Goal: Task Accomplishment & Management: Manage account settings

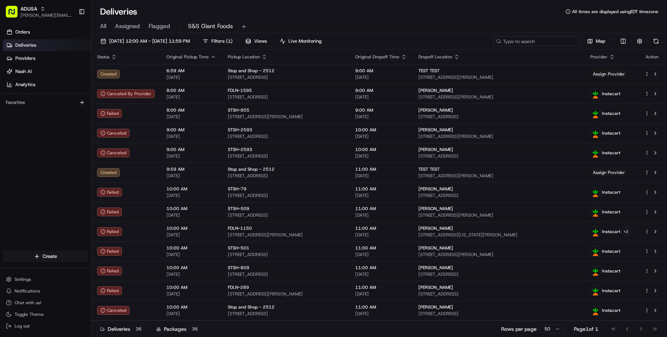
click at [538, 39] on input at bounding box center [537, 41] width 88 height 10
paste input "m705737136"
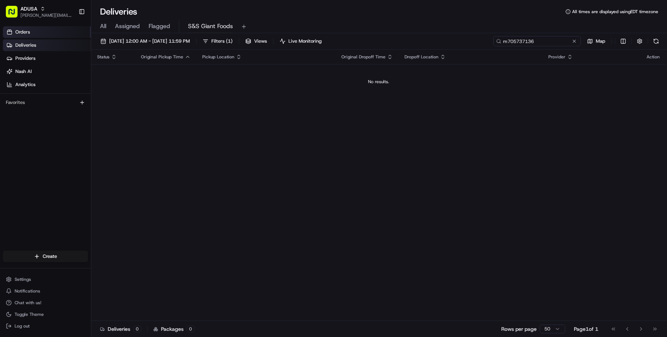
type input "m705737136"
click at [67, 33] on link "Orders" at bounding box center [47, 32] width 88 height 12
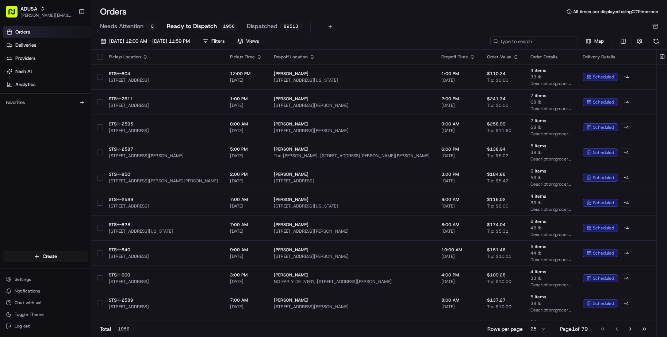
click at [545, 43] on input at bounding box center [534, 41] width 88 height 10
paste input "m705737136"
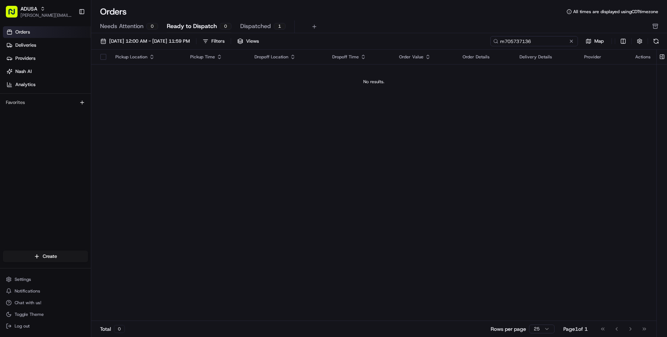
type input "m705737136"
drag, startPoint x: 504, startPoint y: 231, endPoint x: 509, endPoint y: 224, distance: 8.6
click at [507, 226] on div "Pickup Location Pickup Time Dropoff Location Dropoff Time Order Value Order Det…" at bounding box center [373, 186] width 565 height 272
click at [174, 44] on span "[DATE] 12:00 AM - [DATE] 11:59 PM" at bounding box center [149, 41] width 81 height 7
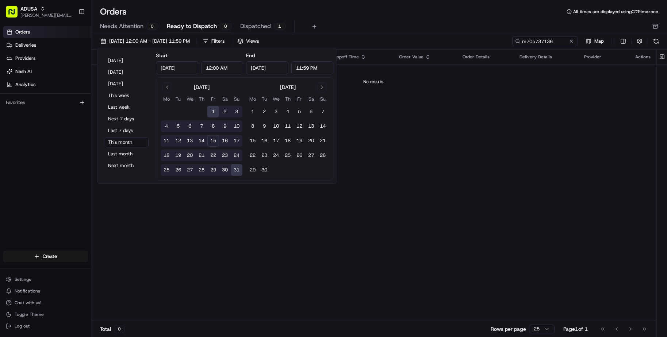
click at [212, 140] on button "15" at bounding box center [213, 141] width 12 height 12
type input "[DATE]"
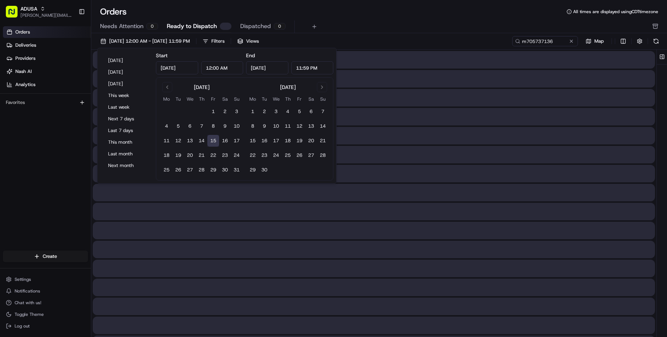
click at [212, 140] on button "15" at bounding box center [213, 141] width 12 height 12
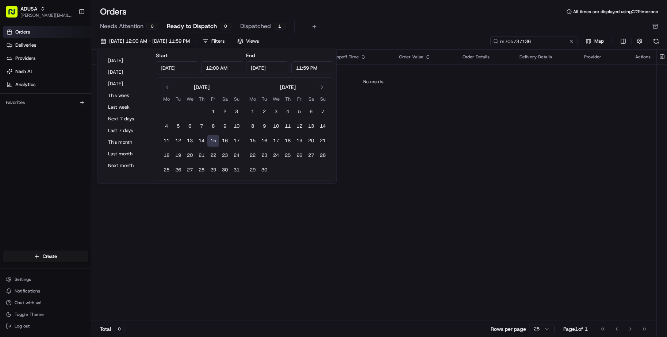
click at [561, 41] on input "m705737136" at bounding box center [534, 41] width 88 height 10
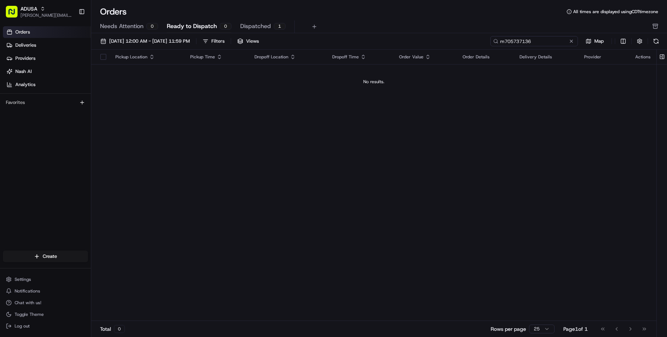
click at [548, 44] on input "m705737136" at bounding box center [534, 41] width 88 height 10
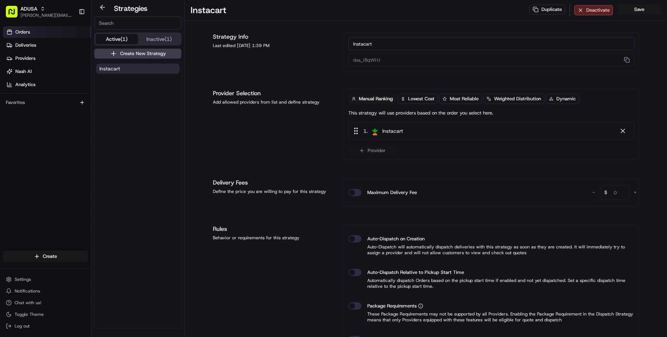
click at [34, 28] on link "Orders" at bounding box center [47, 32] width 88 height 12
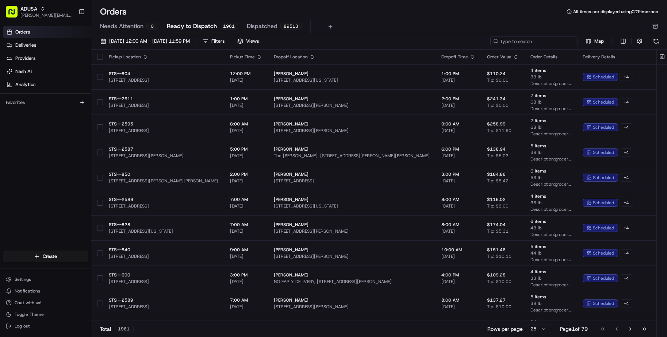
click at [523, 43] on input at bounding box center [534, 41] width 88 height 10
paste input "m705737136"
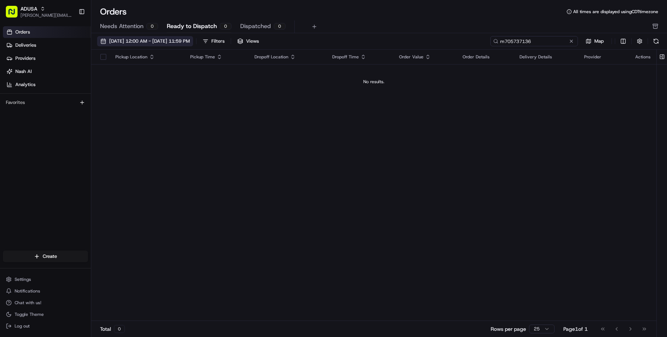
type input "m705737136"
click at [190, 40] on span "[DATE] 12:00 AM - [DATE] 11:59 PM" at bounding box center [149, 41] width 81 height 7
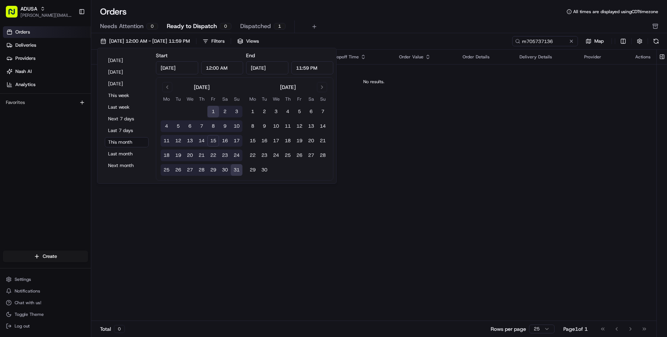
click at [214, 141] on button "15" at bounding box center [213, 141] width 12 height 12
type input "[DATE]"
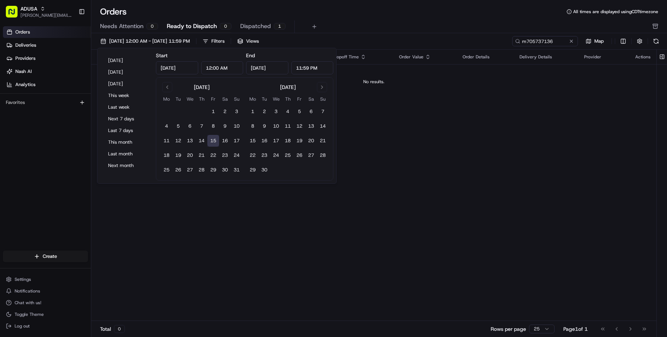
click at [473, 24] on div "Needs Attention 0 Ready to Dispatch 0 Dispatched 1" at bounding box center [374, 26] width 548 height 12
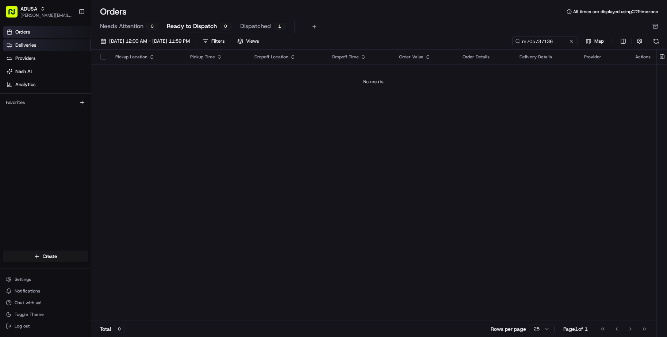
click at [49, 46] on link "Deliveries" at bounding box center [47, 45] width 88 height 12
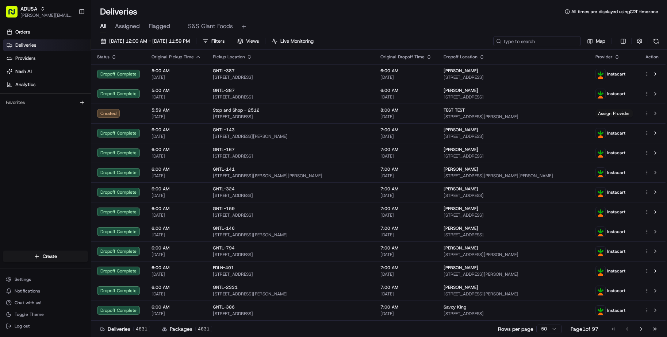
click at [539, 42] on input at bounding box center [537, 41] width 88 height 10
paste input "m705737136"
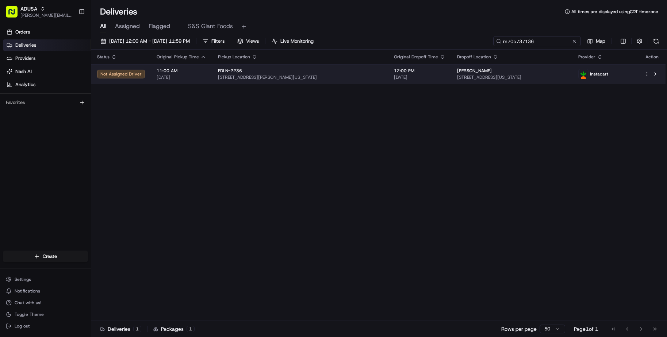
type input "m705737136"
click at [276, 81] on td "FDLN-2236 [STREET_ADDRESS][US_STATE]" at bounding box center [300, 74] width 176 height 20
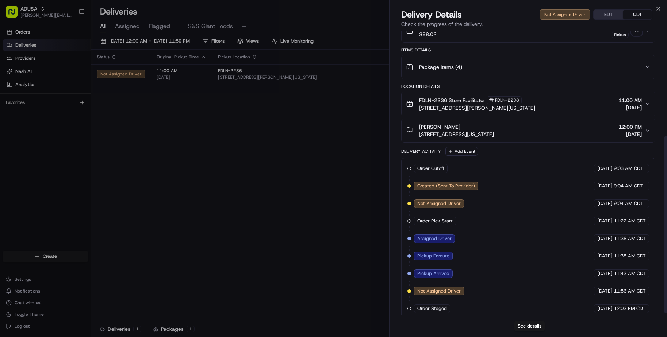
scroll to position [173, 0]
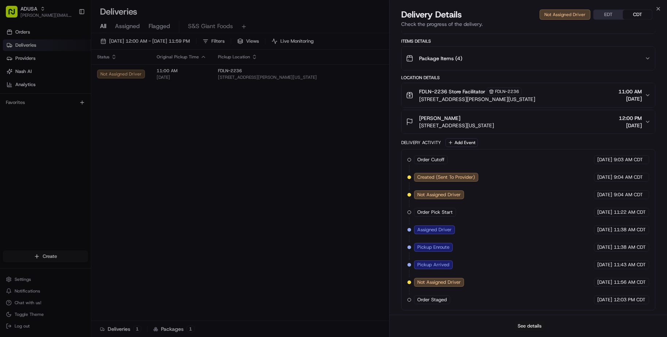
click at [526, 324] on button "See details" at bounding box center [529, 326] width 30 height 10
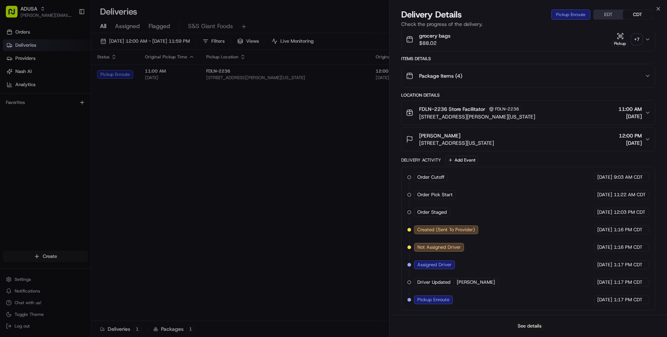
scroll to position [155, 0]
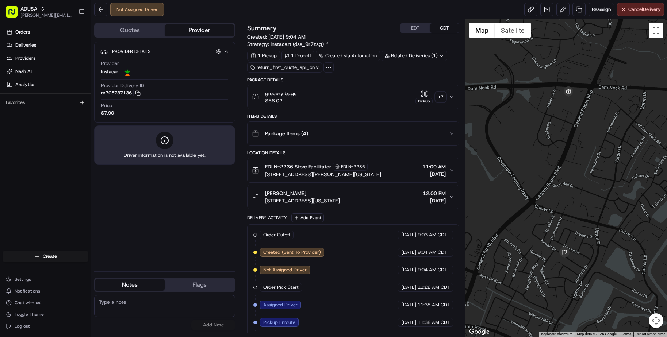
click at [144, 302] on textarea at bounding box center [164, 306] width 141 height 22
type textarea "D"
click at [442, 195] on span "12:00 PM" at bounding box center [434, 193] width 23 height 7
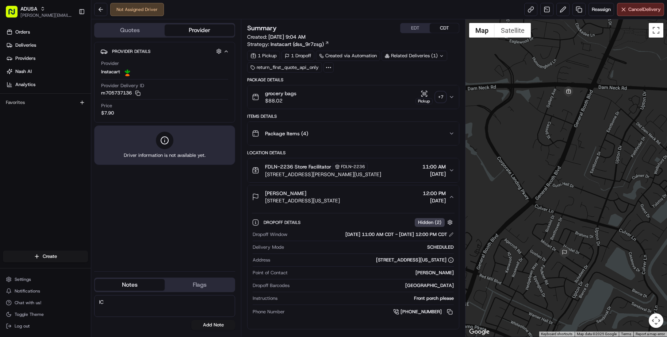
click at [448, 172] on div "FDLN-2236 Store Facilitator FDLN-2236 1615 General Booth Blvd, Virginia Beach, …" at bounding box center [350, 170] width 197 height 15
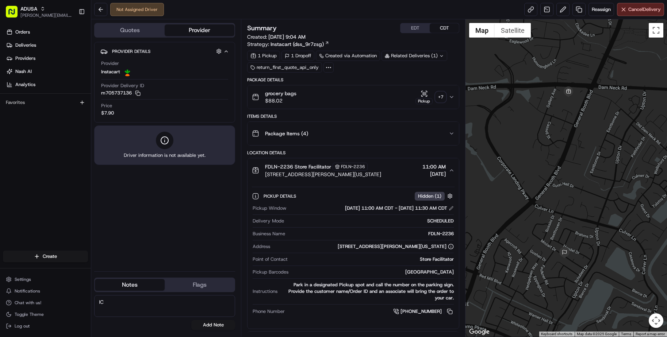
click at [153, 307] on textarea "IC" at bounding box center [164, 306] width 141 height 22
type textarea "IC driver accepted the delivery and then brought order back"
click at [228, 328] on button "Add Note" at bounding box center [213, 325] width 44 height 10
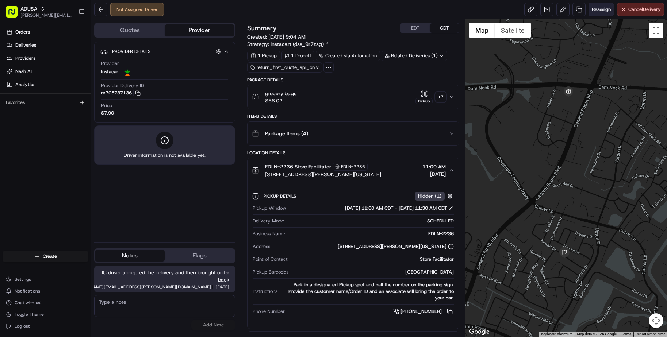
click at [598, 15] on button "Reassign" at bounding box center [601, 9] width 26 height 13
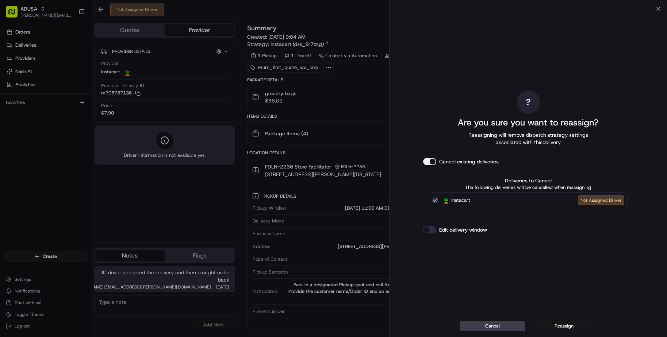
click at [559, 327] on button "Reassign" at bounding box center [564, 326] width 66 height 10
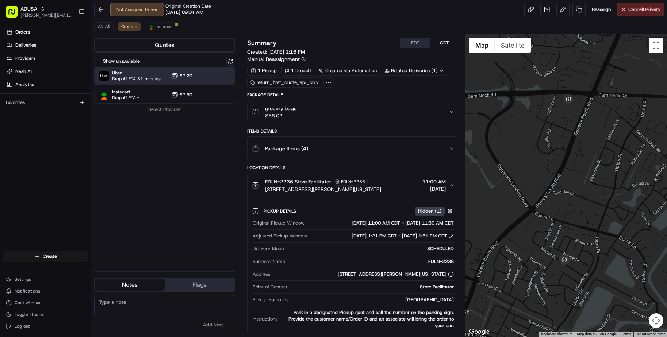
click at [160, 80] on div "Uber Dropoff ETA 31 minutes $7.20" at bounding box center [164, 76] width 141 height 18
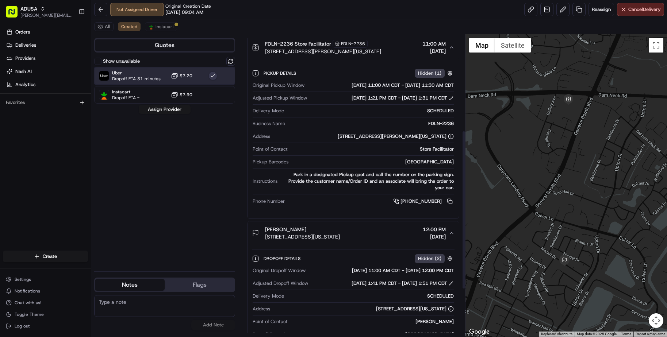
scroll to position [219, 0]
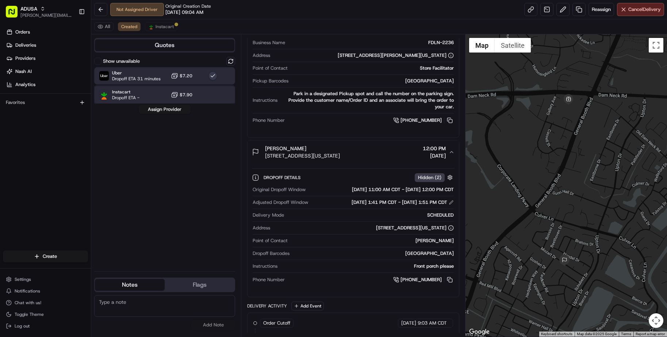
click at [207, 101] on div "Instacart Dropoff ETA - $7.90" at bounding box center [164, 95] width 141 height 18
click at [201, 78] on div "Uber Dropoff ETA 30 minutes $7.20" at bounding box center [164, 76] width 141 height 18
click at [201, 99] on div "Instacart Dropoff ETA - $7.90" at bounding box center [164, 95] width 141 height 18
click at [220, 79] on div "Uber Dropoff ETA 30 minutes $7.20" at bounding box center [164, 76] width 141 height 18
click at [226, 96] on div "Instacart Dropoff ETA - $7.90" at bounding box center [164, 95] width 141 height 18
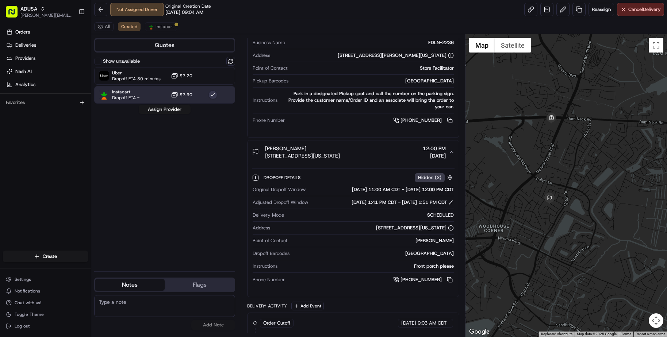
drag, startPoint x: 591, startPoint y: 242, endPoint x: 559, endPoint y: 186, distance: 64.4
click at [559, 186] on div at bounding box center [565, 185] width 201 height 303
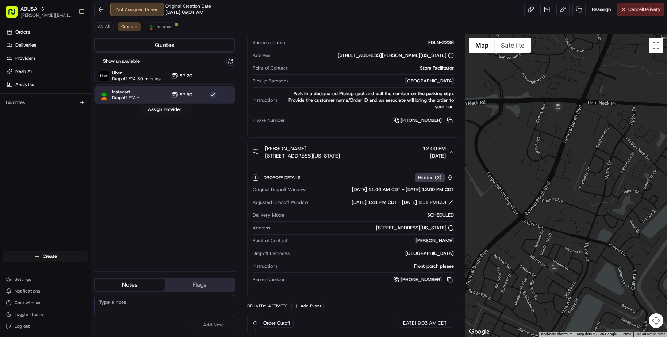
drag, startPoint x: 547, startPoint y: 155, endPoint x: 565, endPoint y: 216, distance: 63.8
click at [565, 216] on div at bounding box center [565, 185] width 201 height 303
click at [162, 77] on div "Uber Dropoff ETA 30 minutes $7.20" at bounding box center [164, 76] width 141 height 18
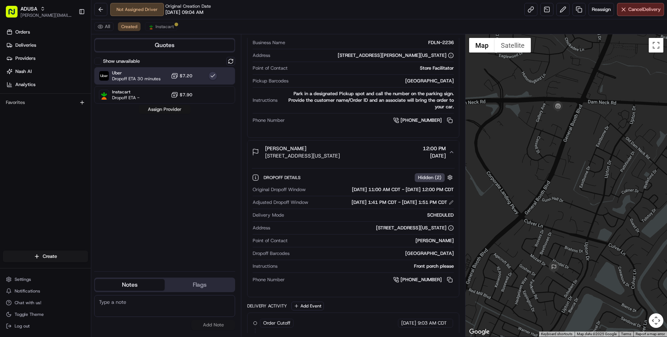
click at [178, 111] on button "Assign Provider" at bounding box center [165, 109] width 52 height 9
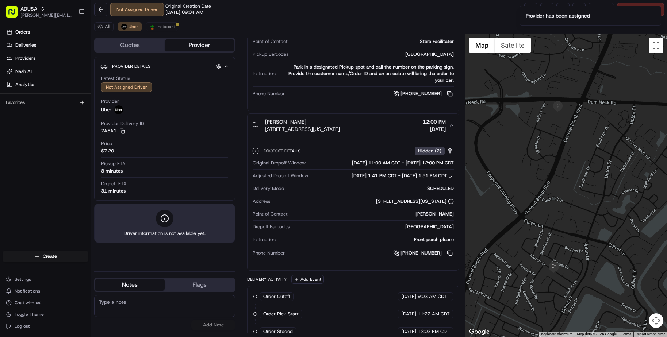
scroll to position [290, 0]
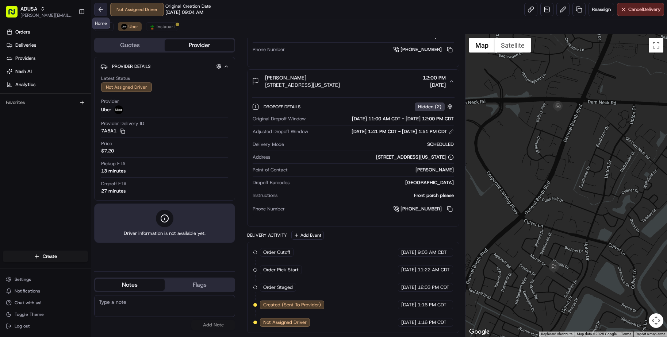
click at [102, 8] on button at bounding box center [100, 9] width 13 height 13
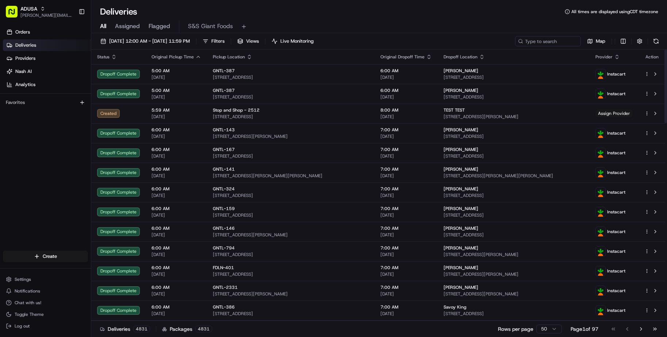
drag, startPoint x: 57, startPoint y: 150, endPoint x: 82, endPoint y: 149, distance: 25.2
click at [62, 150] on div "Orders Deliveries Providers Nash AI Analytics Favorites" at bounding box center [45, 139] width 91 height 232
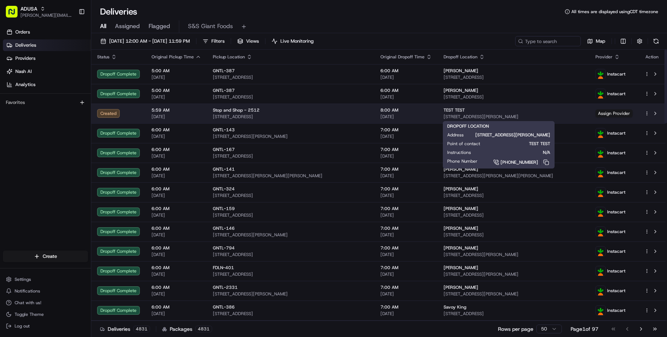
click at [550, 117] on span "[STREET_ADDRESS][PERSON_NAME]" at bounding box center [513, 117] width 140 height 6
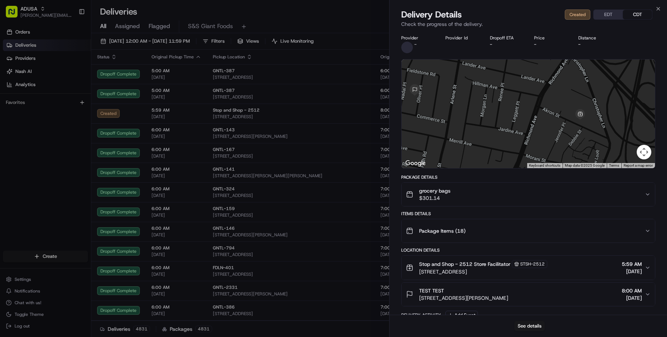
drag, startPoint x: 604, startPoint y: 131, endPoint x: 492, endPoint y: 119, distance: 112.3
click at [492, 119] on div at bounding box center [527, 113] width 253 height 109
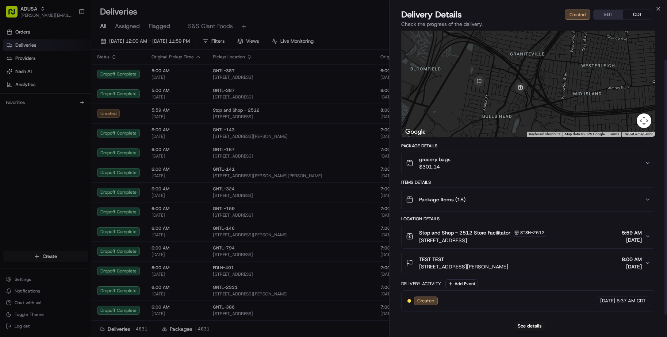
scroll to position [32, 0]
click at [532, 297] on div "Created 08/14/2025 6:37 AM CDT" at bounding box center [528, 300] width 242 height 9
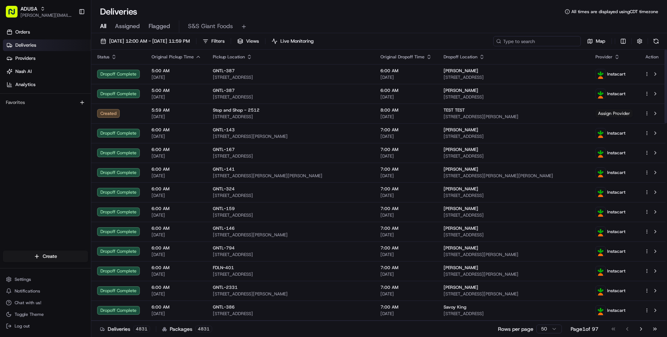
click at [538, 41] on input at bounding box center [537, 41] width 88 height 10
paste input "m705737136"
type input "m705737136"
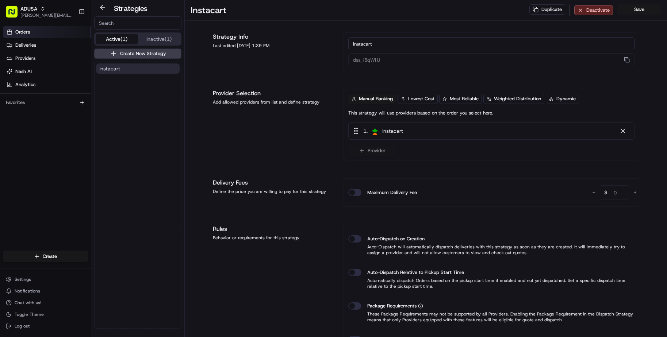
click at [16, 30] on span "Orders" at bounding box center [22, 32] width 15 height 7
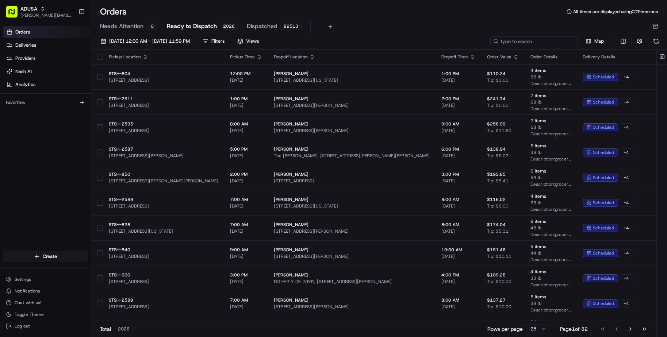
click at [529, 43] on input at bounding box center [534, 41] width 88 height 10
paste input "m705737136"
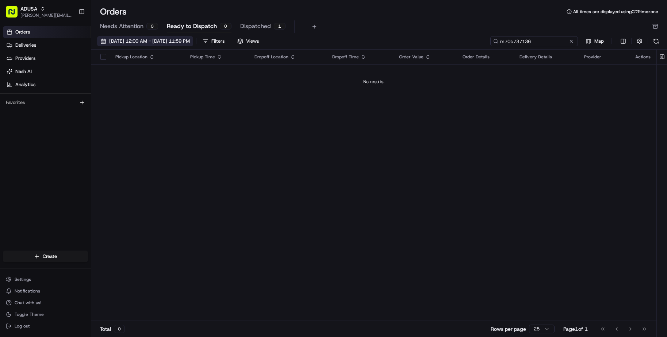
type input "m705737136"
click at [176, 38] on span "[DATE] 12:00 AM - [DATE] 11:59 PM" at bounding box center [149, 41] width 81 height 7
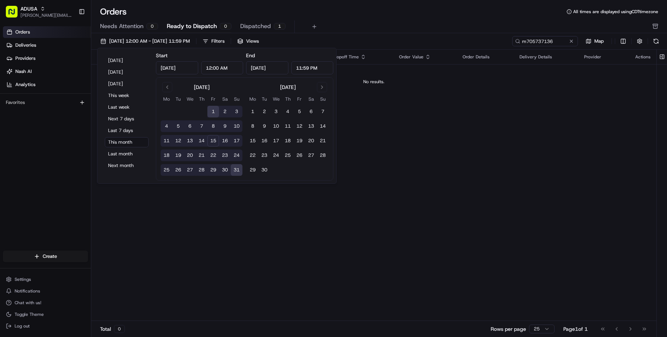
click at [212, 143] on button "15" at bounding box center [213, 141] width 12 height 12
type input "[DATE]"
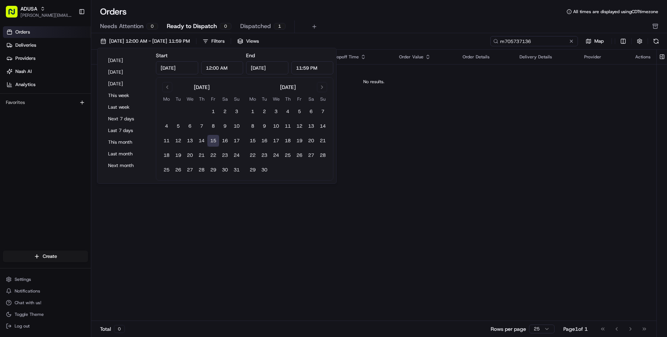
click at [561, 42] on input "m705737136" at bounding box center [534, 41] width 88 height 10
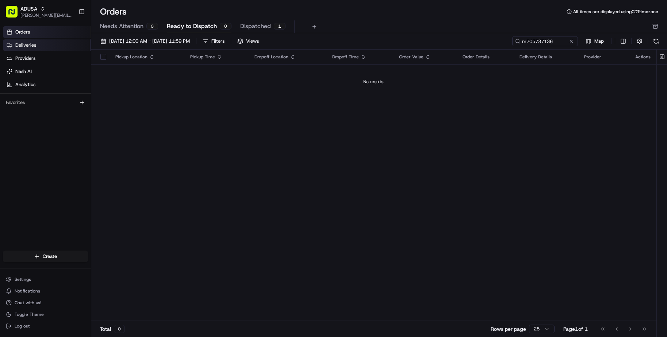
click at [36, 49] on link "Deliveries" at bounding box center [47, 45] width 88 height 12
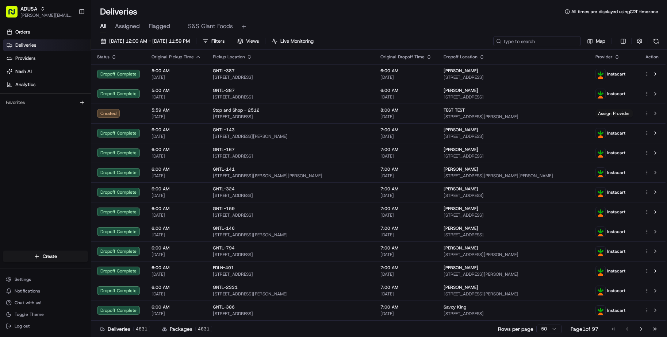
click at [531, 43] on input at bounding box center [537, 41] width 88 height 10
paste input "m705737136"
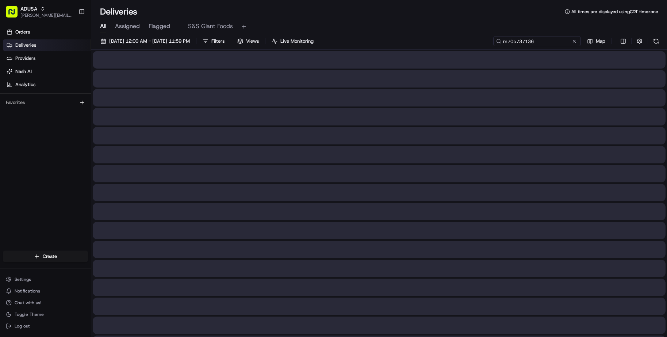
type input "m705737136"
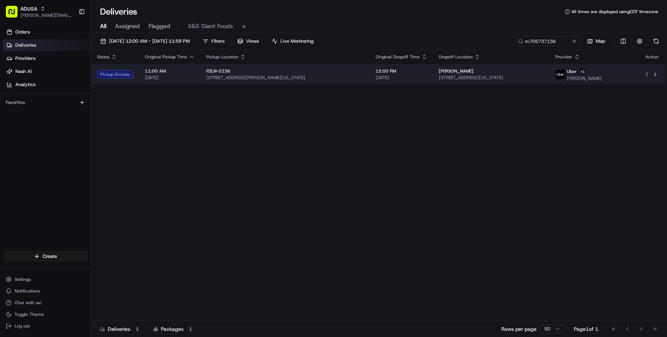
click at [350, 78] on span "[STREET_ADDRESS][PERSON_NAME][US_STATE]" at bounding box center [285, 78] width 158 height 6
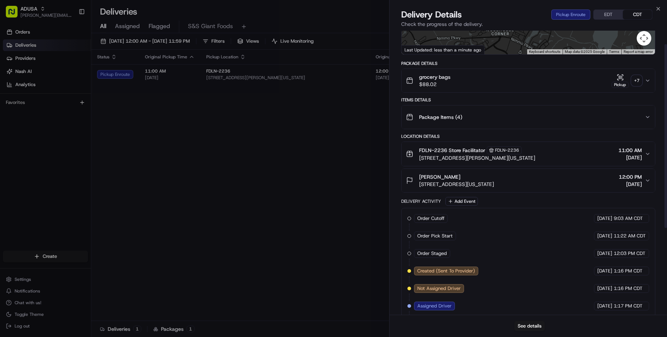
scroll to position [146, 0]
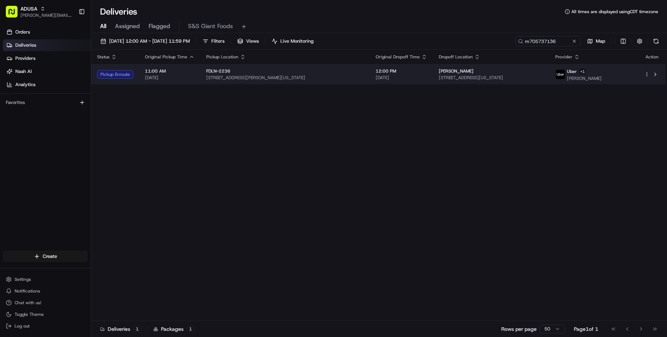
click at [331, 77] on span "[STREET_ADDRESS][PERSON_NAME][US_STATE]" at bounding box center [285, 78] width 158 height 6
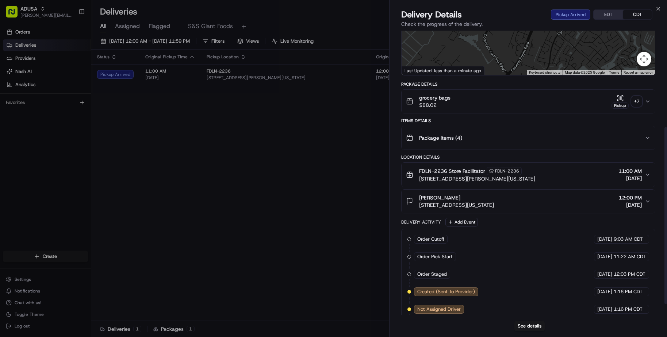
scroll to position [173, 0]
